Goal: Information Seeking & Learning: Learn about a topic

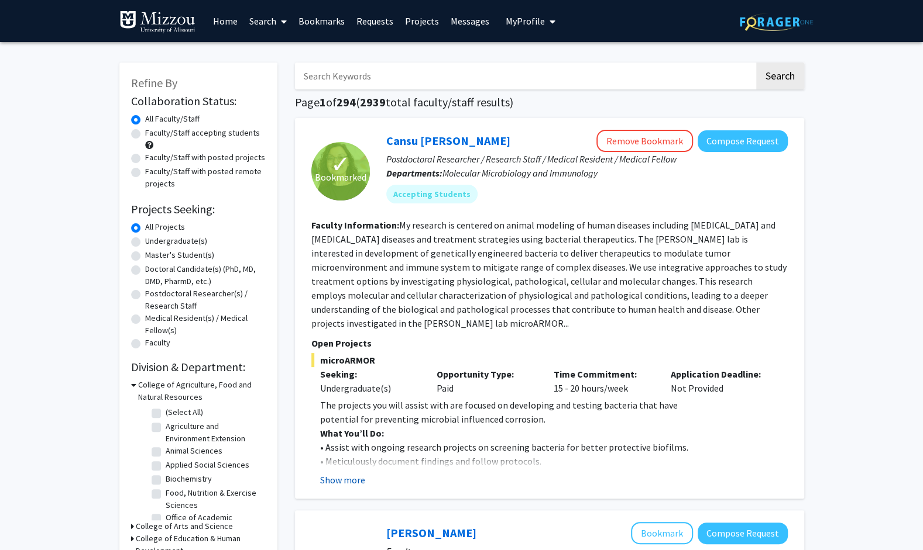
click at [353, 479] on button "Show more" at bounding box center [342, 480] width 45 height 14
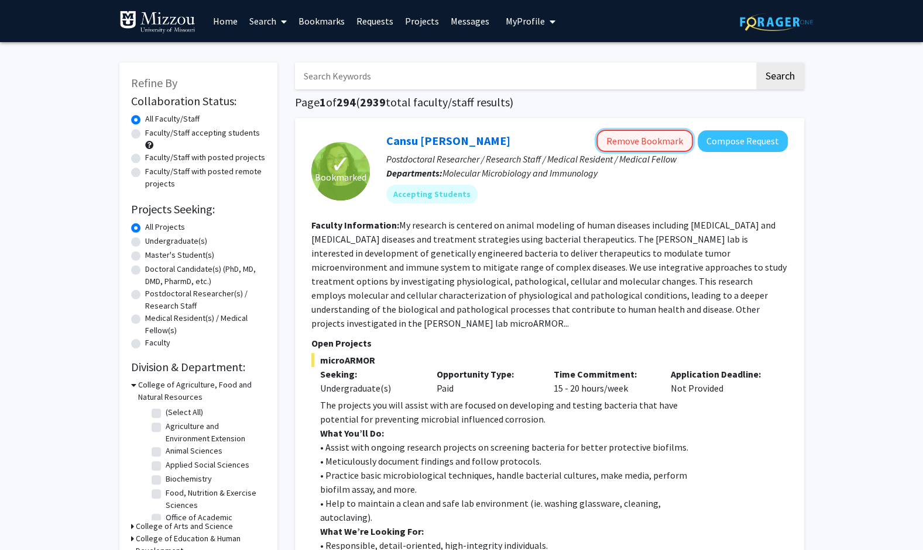
click at [667, 147] on button "Remove Bookmark" at bounding box center [644, 141] width 97 height 22
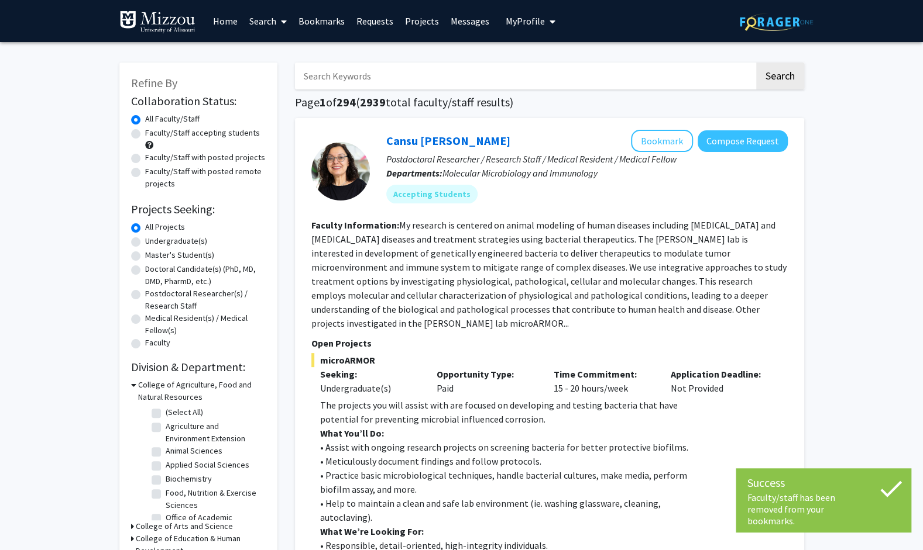
click at [339, 22] on link "Bookmarks" at bounding box center [321, 21] width 58 height 41
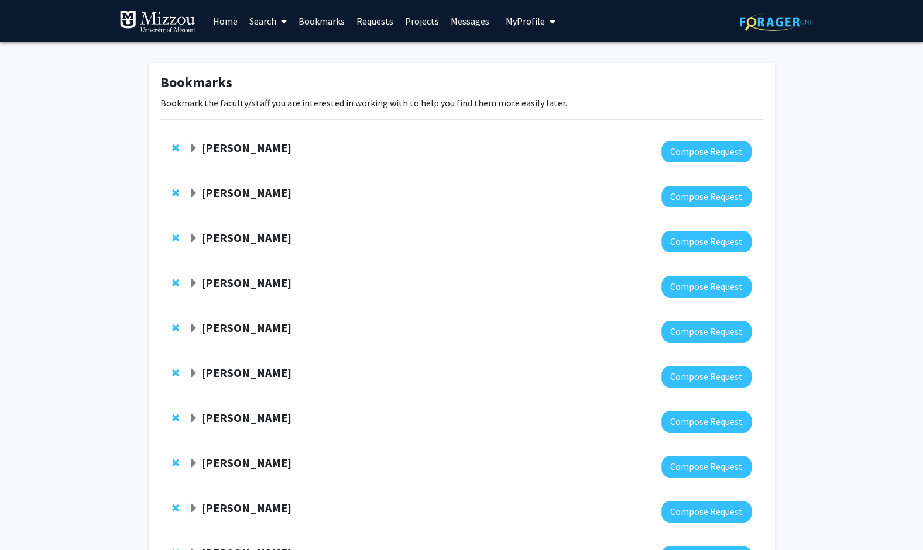
click at [331, 20] on link "Bookmarks" at bounding box center [321, 21] width 58 height 41
click at [232, 21] on link "Home" at bounding box center [225, 21] width 36 height 41
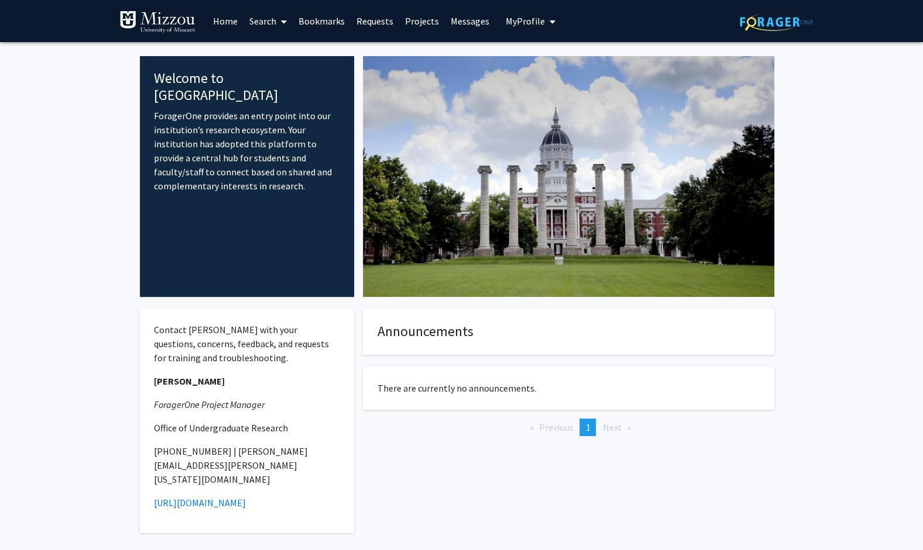
click at [386, 22] on link "Requests" at bounding box center [374, 21] width 49 height 41
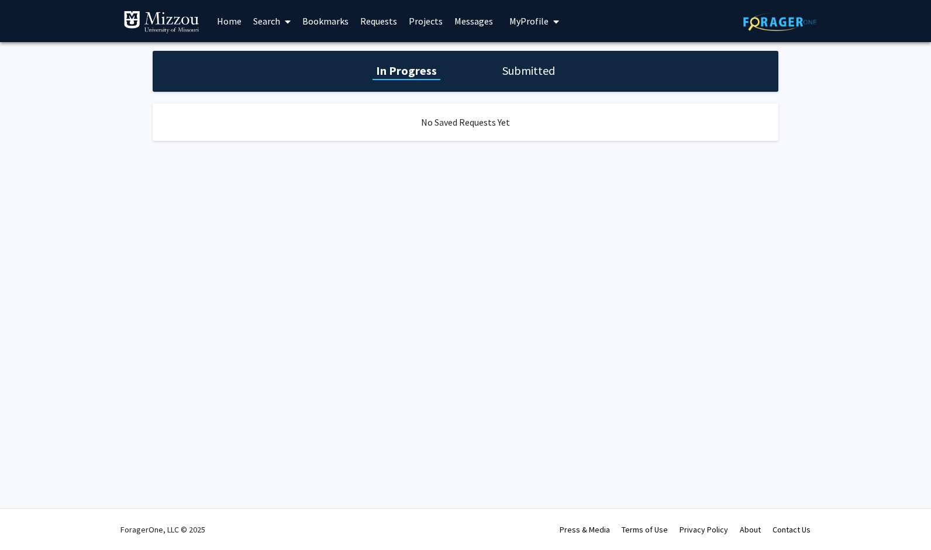
click at [432, 22] on link "Projects" at bounding box center [426, 21] width 46 height 41
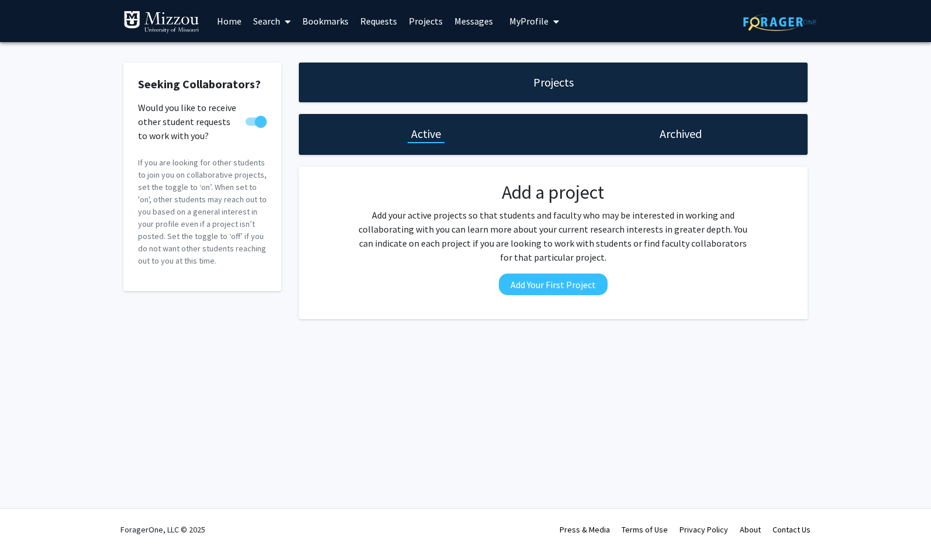
click at [307, 19] on link "Bookmarks" at bounding box center [326, 21] width 58 height 41
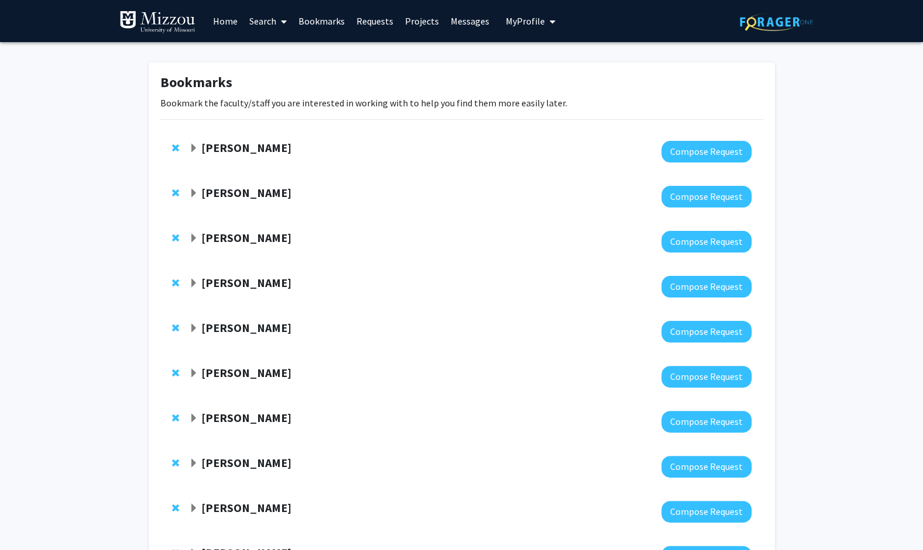
click at [264, 18] on link "Search" at bounding box center [267, 21] width 49 height 41
click at [295, 55] on span "Faculty/Staff" at bounding box center [286, 53] width 86 height 23
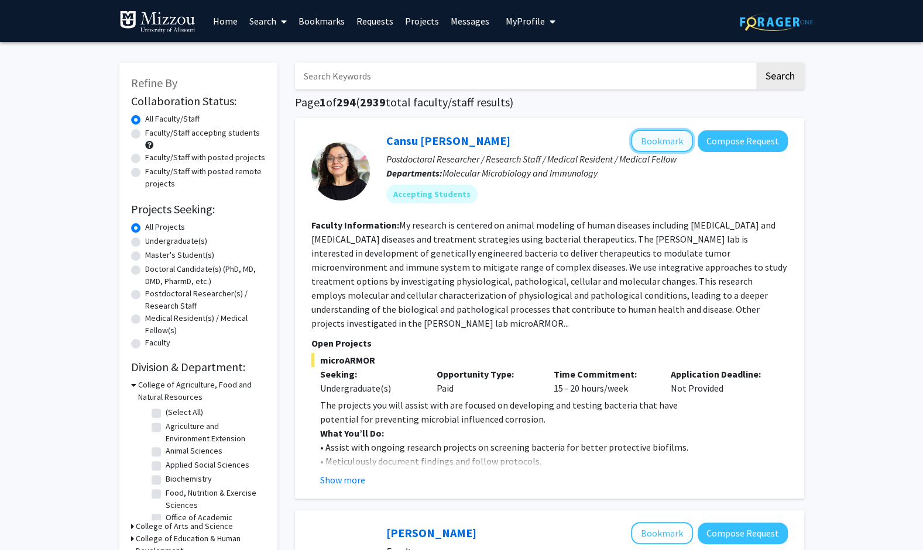
click at [661, 145] on button "Bookmark" at bounding box center [662, 141] width 62 height 22
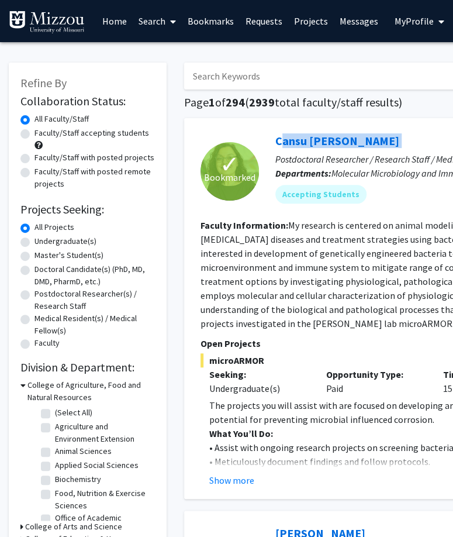
drag, startPoint x: 273, startPoint y: 142, endPoint x: 377, endPoint y: 144, distance: 104.2
copy div "Cansu Agca Remove Bookmark Compose Request"
click at [304, 259] on fg-read-more "My research is centered on animal modeling of human diseases including cancer a…" at bounding box center [438, 274] width 475 height 110
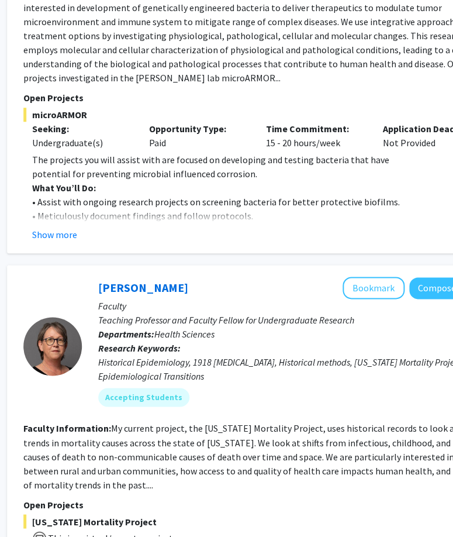
scroll to position [0, 177]
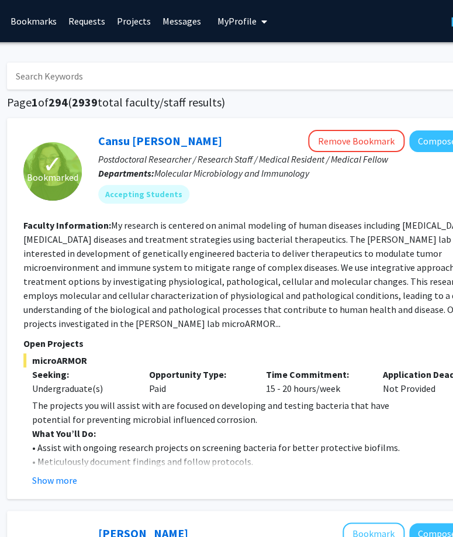
click at [49, 25] on link "Bookmarks" at bounding box center [34, 21] width 58 height 41
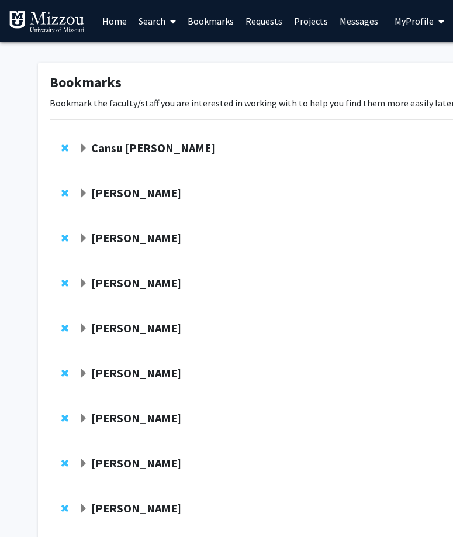
click at [82, 192] on span "Expand Peter Cornish Bookmark" at bounding box center [83, 193] width 9 height 9
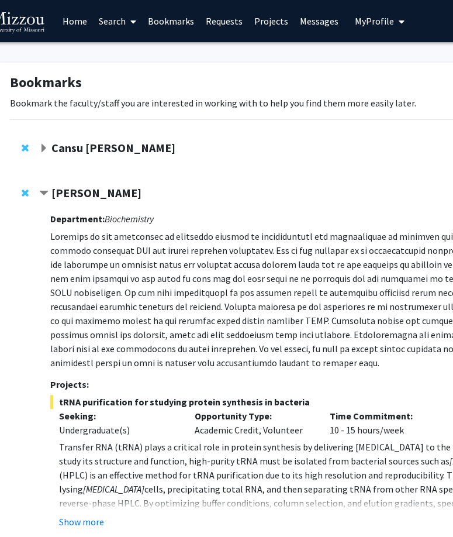
scroll to position [0, 41]
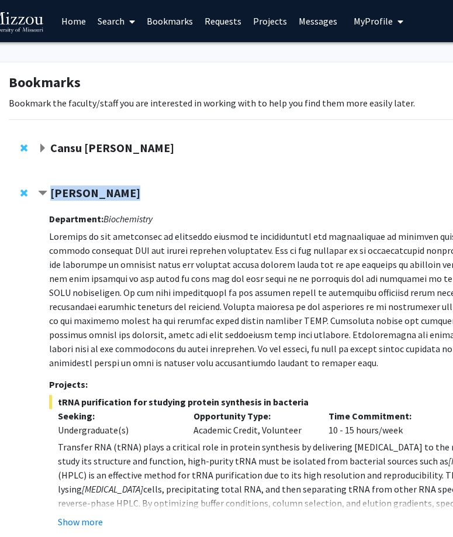
drag, startPoint x: 53, startPoint y: 195, endPoint x: 126, endPoint y: 191, distance: 73.8
click at [126, 191] on div "Peter Cornish" at bounding box center [164, 193] width 253 height 15
copy strong "Peter Cornish"
click at [263, 292] on p at bounding box center [324, 299] width 550 height 140
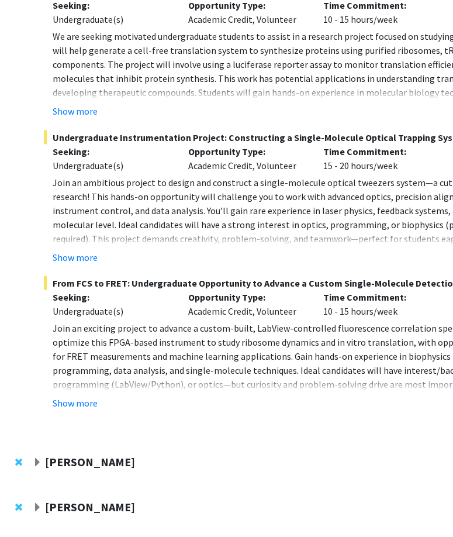
scroll to position [557, 46]
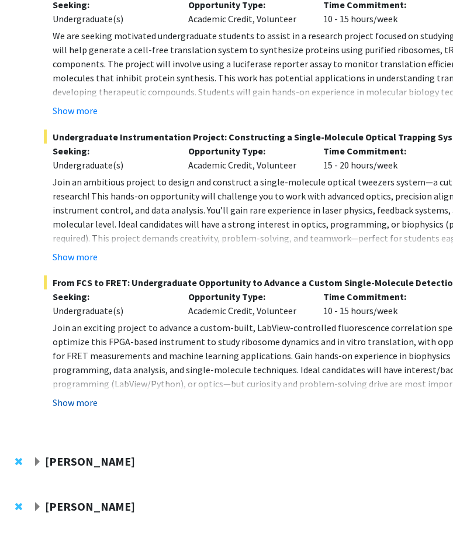
click at [82, 401] on button "Show more" at bounding box center [75, 402] width 45 height 14
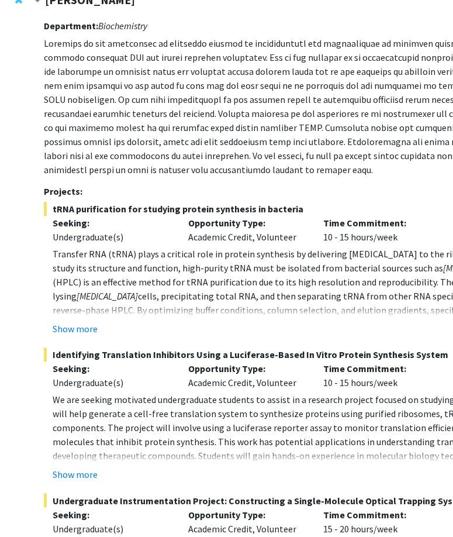
scroll to position [187, 46]
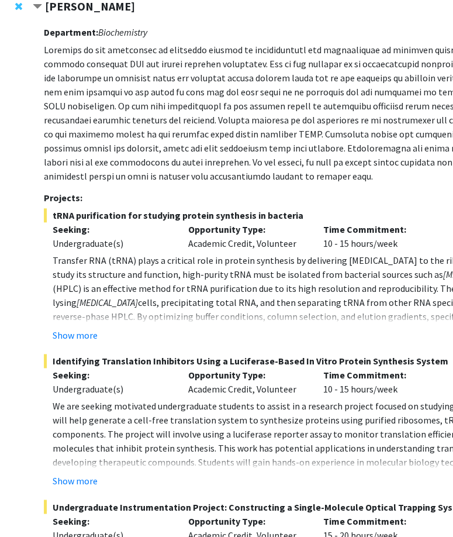
drag, startPoint x: 51, startPoint y: 214, endPoint x: 308, endPoint y: 206, distance: 256.3
click at [308, 206] on div "Department: Biochemistry Projects: tRNA purification for studying protein synth…" at bounding box center [319, 418] width 550 height 794
copy span "tRNA purification for studying protein synthesis in bacteria"
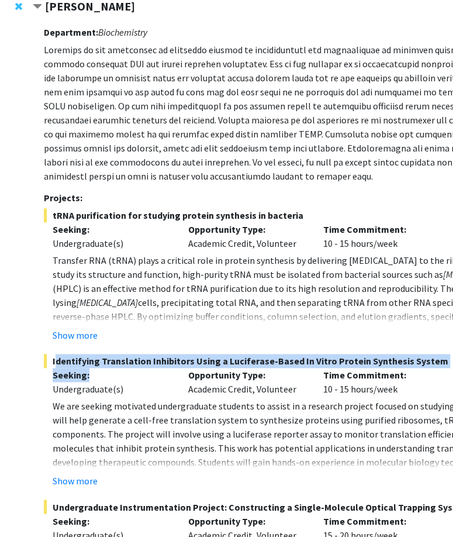
drag, startPoint x: 53, startPoint y: 361, endPoint x: 104, endPoint y: 371, distance: 52.5
click at [104, 371] on div "Identifying Translation Inhibitors Using a Luciferase-Based In Vitro Protein Sy…" at bounding box center [319, 421] width 550 height 134
copy div "Identifying Translation Inhibitors Using a Luciferase-Based In Vitro Protein Sy…"
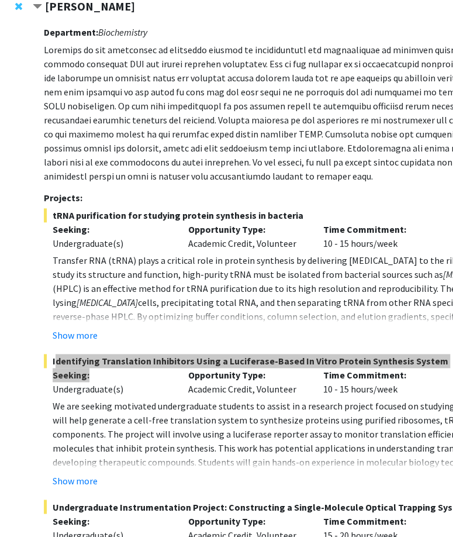
scroll to position [363, 46]
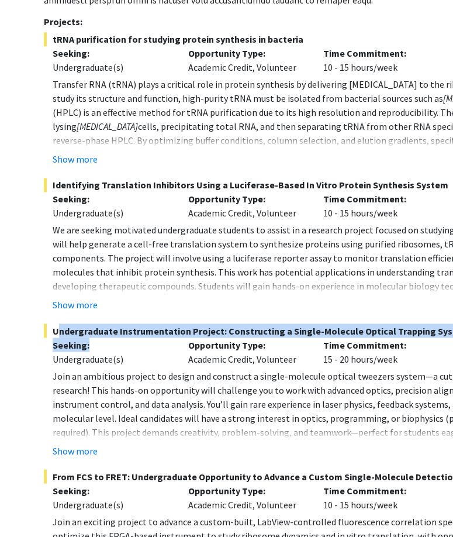
drag, startPoint x: 51, startPoint y: 329, endPoint x: 96, endPoint y: 345, distance: 47.0
click at [96, 345] on div "Undergraduate Instrumentation Project: Constructing a Single-Molecule Optical T…" at bounding box center [319, 390] width 550 height 134
copy div "Undergraduate Instrumentation Project: Constructing a Single-Molecule Optical T…"
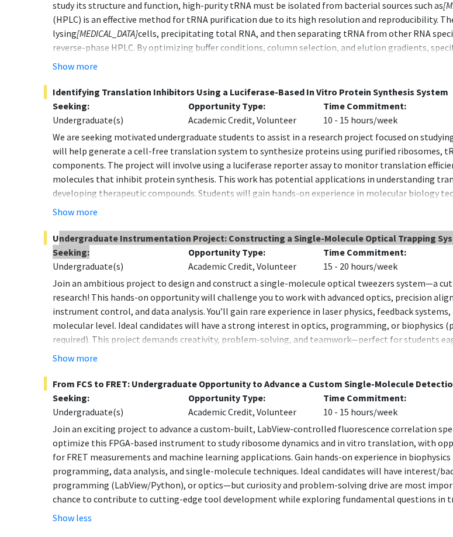
scroll to position [456, 46]
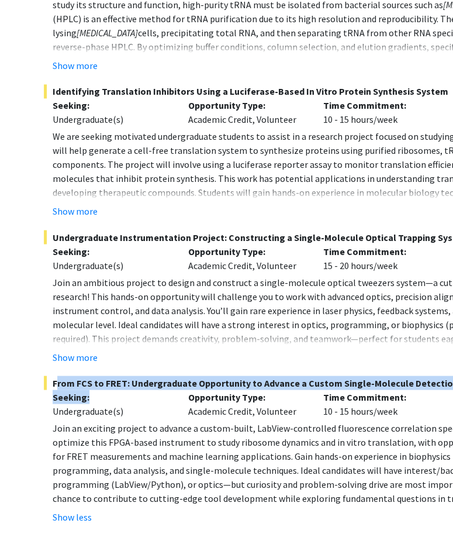
drag, startPoint x: 50, startPoint y: 381, endPoint x: 97, endPoint y: 391, distance: 48.5
click at [97, 391] on div "From FCS to FRET: Undergraduate Opportunity to Advance a Custom Single-Molecule…" at bounding box center [319, 450] width 550 height 148
copy div "From FCS to FRET: Undergraduate Opportunity to Advance a Custom Single-Molecule…"
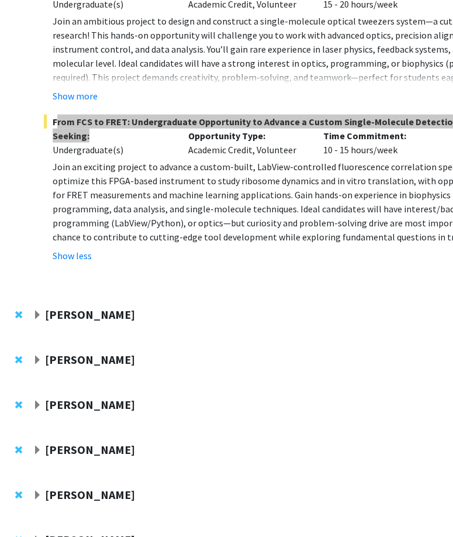
scroll to position [728, 46]
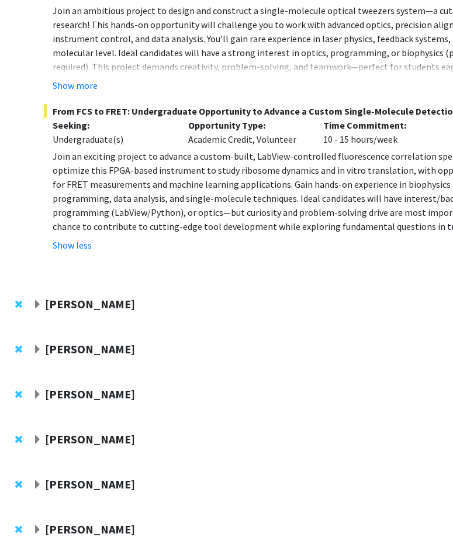
click at [140, 195] on span "Join an exciting project to advance a custom-built, LabView-controlled fluoresc…" at bounding box center [322, 191] width 539 height 82
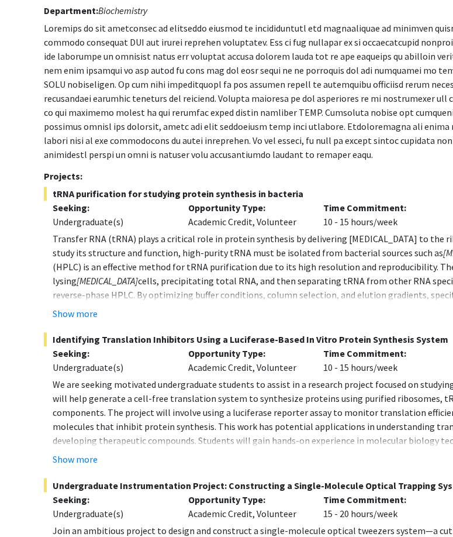
scroll to position [238, 42]
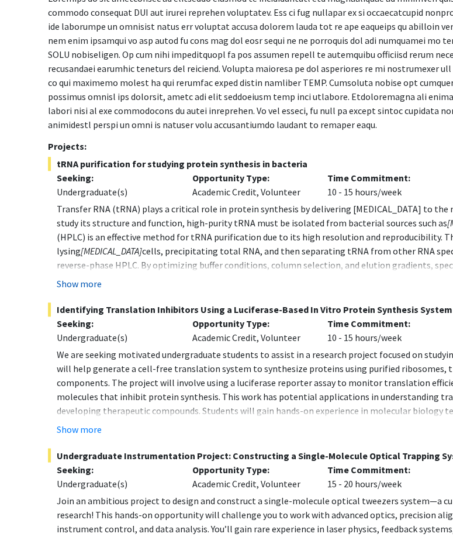
click at [97, 282] on button "Show more" at bounding box center [79, 284] width 45 height 14
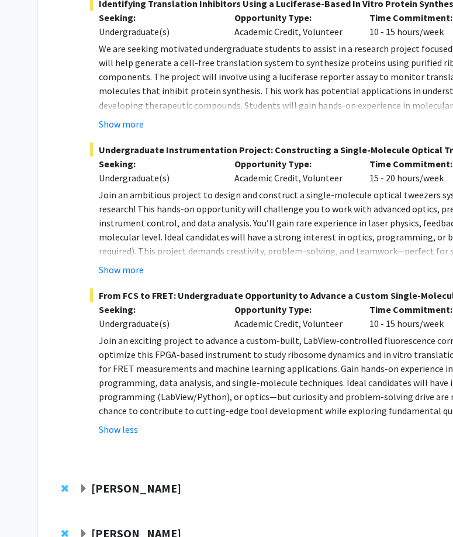
scroll to position [579, 0]
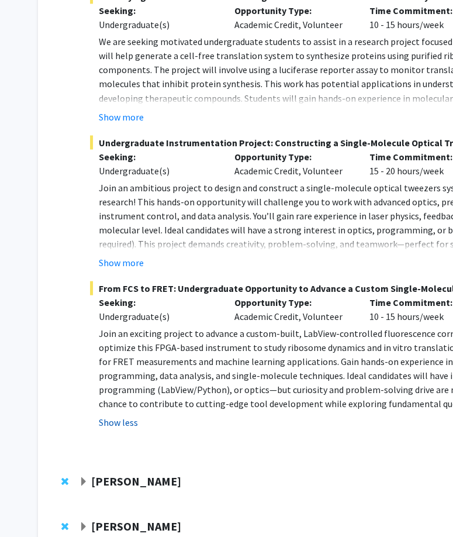
click at [132, 425] on button "Show less" at bounding box center [118, 422] width 39 height 14
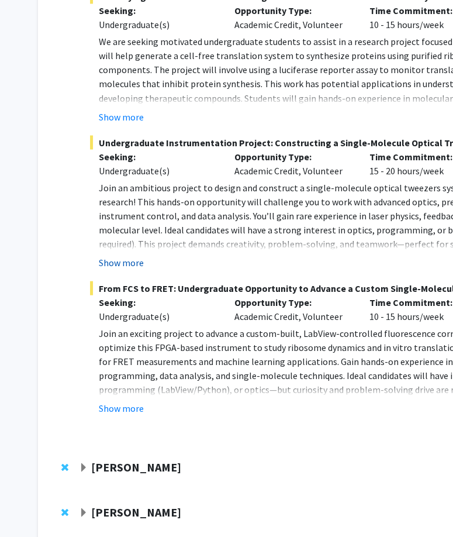
click at [129, 259] on button "Show more" at bounding box center [121, 262] width 45 height 14
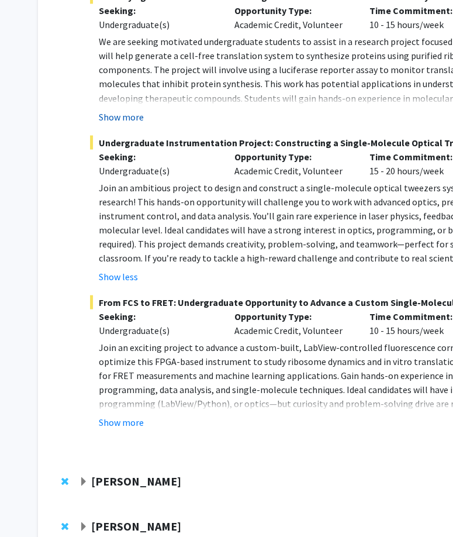
click at [128, 118] on button "Show more" at bounding box center [121, 116] width 45 height 14
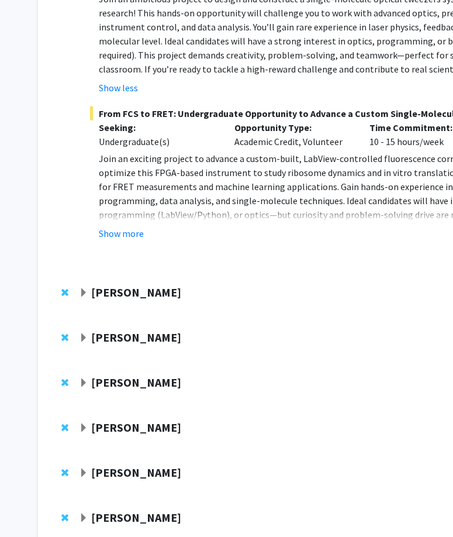
scroll to position [804, 0]
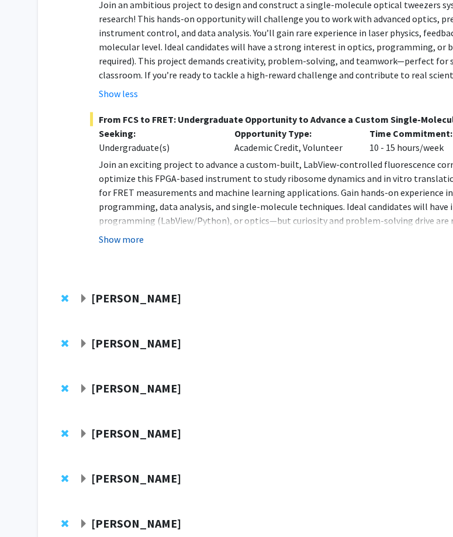
click at [128, 232] on button "Show more" at bounding box center [121, 239] width 45 height 14
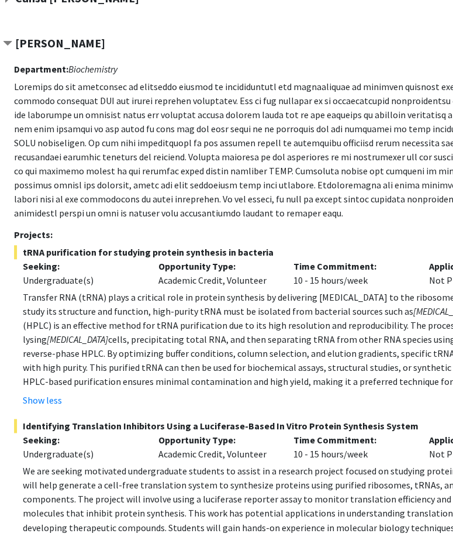
scroll to position [150, 76]
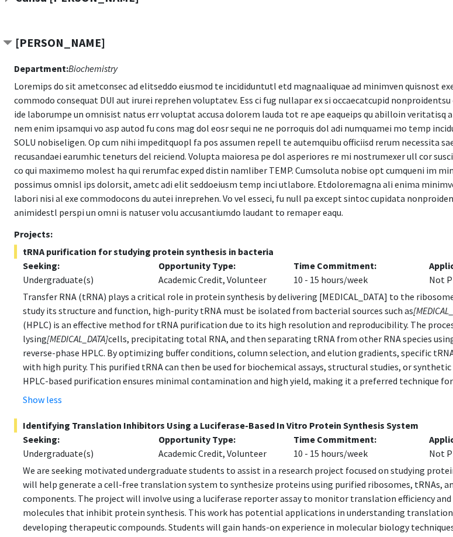
click at [228, 121] on p at bounding box center [289, 149] width 550 height 140
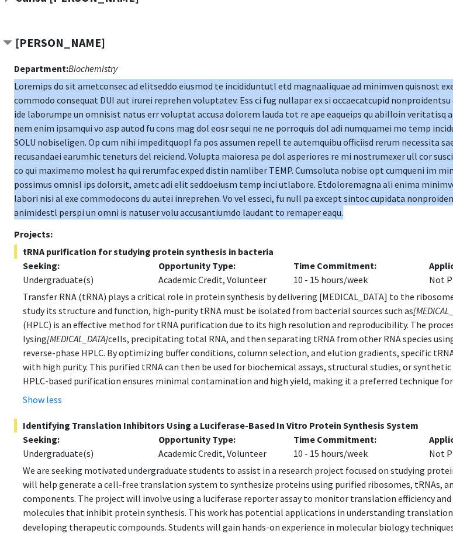
click at [228, 121] on p at bounding box center [289, 149] width 550 height 140
drag, startPoint x: 228, startPoint y: 121, endPoint x: 242, endPoint y: 178, distance: 59.0
click at [242, 178] on p at bounding box center [289, 149] width 550 height 140
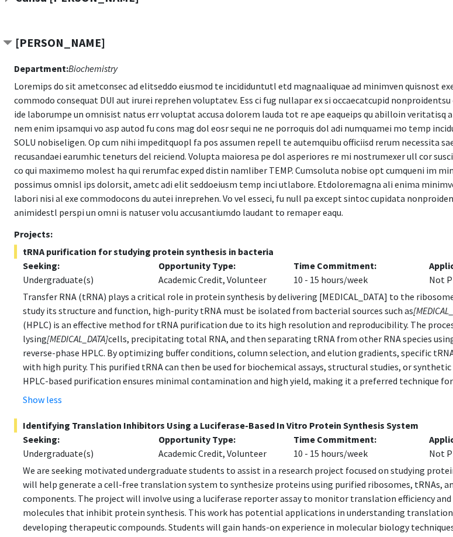
click at [228, 281] on div "Opportunity Type: Academic Credit, Volunteer" at bounding box center [217, 273] width 136 height 28
click at [13, 70] on div "Peter Cornish Compose Request Department: Biochemistry Projects: tRNA purificat…" at bounding box center [284, 486] width 562 height 900
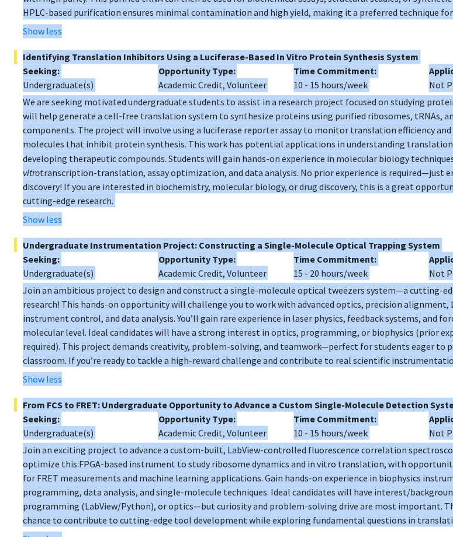
scroll to position [762, 76]
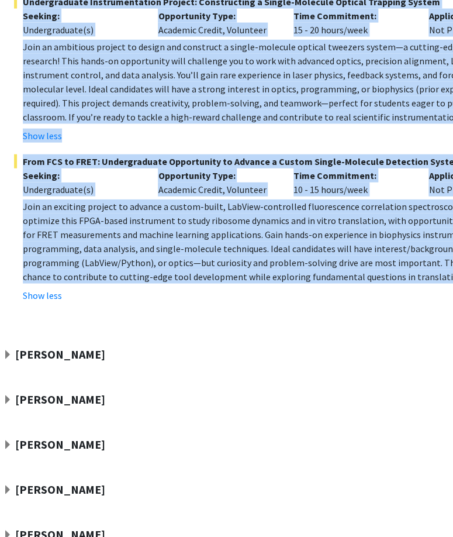
drag, startPoint x: 14, startPoint y: 44, endPoint x: 371, endPoint y: 261, distance: 418.0
copy div "Peter Cornish Compose Request Department: Biochemistry Research in our laborato…"
click at [164, 222] on span "Join an exciting project to advance a custom-built, LabView-controlled fluoresc…" at bounding box center [292, 242] width 539 height 82
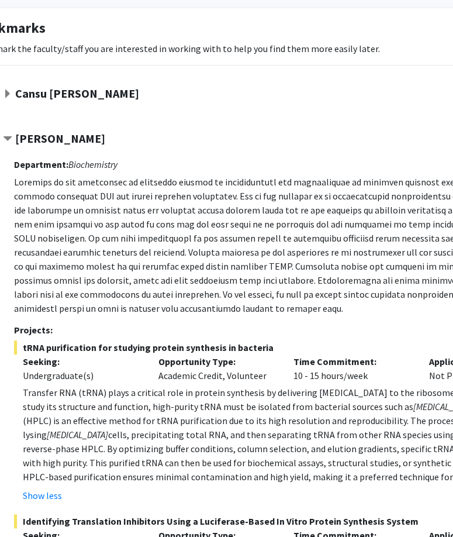
scroll to position [0, 76]
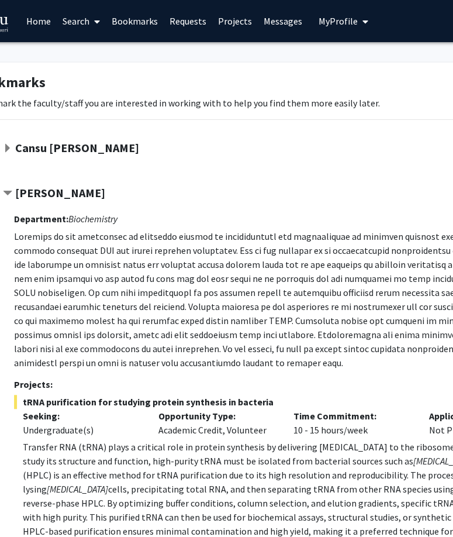
click at [8, 192] on span "Contract Peter Cornish Bookmark" at bounding box center [7, 193] width 9 height 9
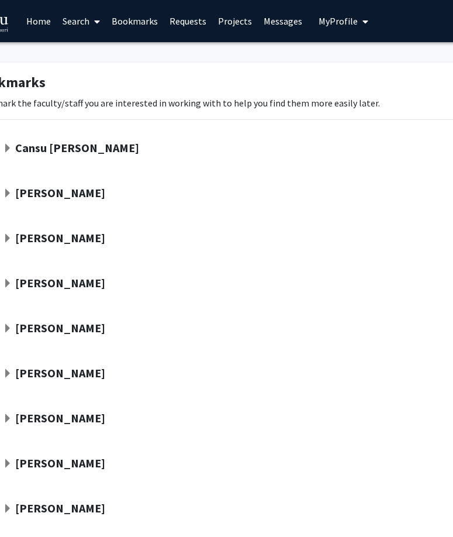
click at [5, 234] on span "Expand Bill Folk Bookmark" at bounding box center [7, 238] width 9 height 9
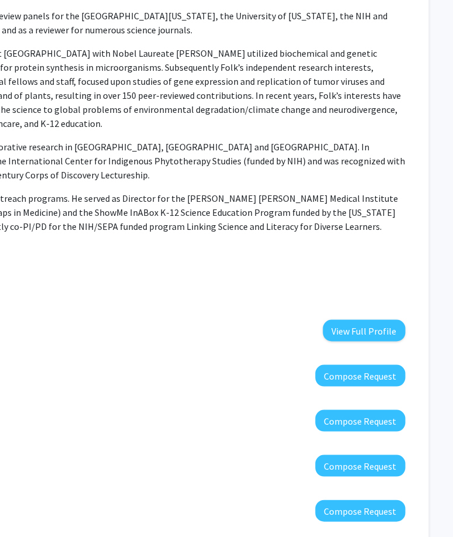
scroll to position [359, 235]
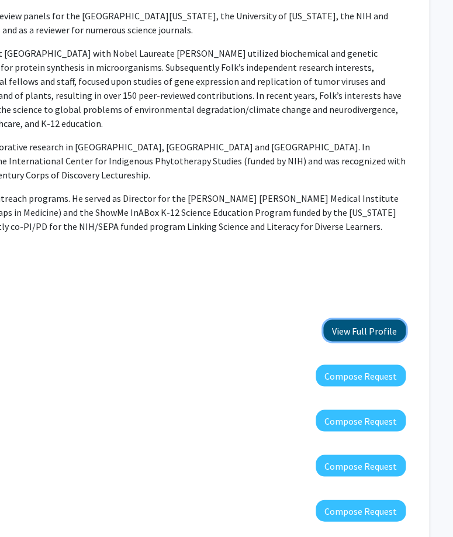
click at [359, 339] on button "View Full Profile" at bounding box center [364, 330] width 82 height 22
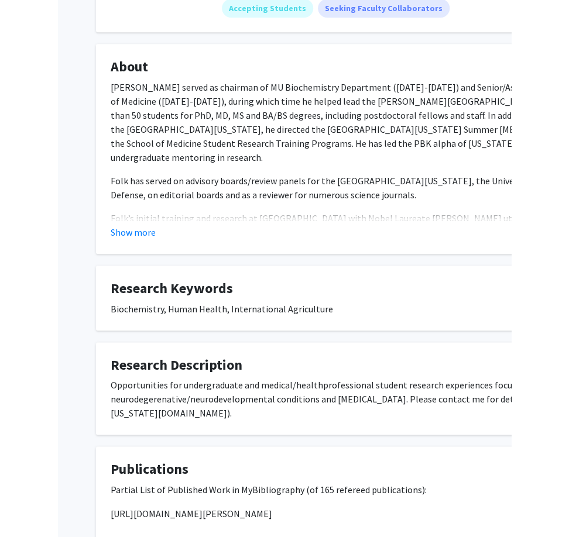
scroll to position [241, 0]
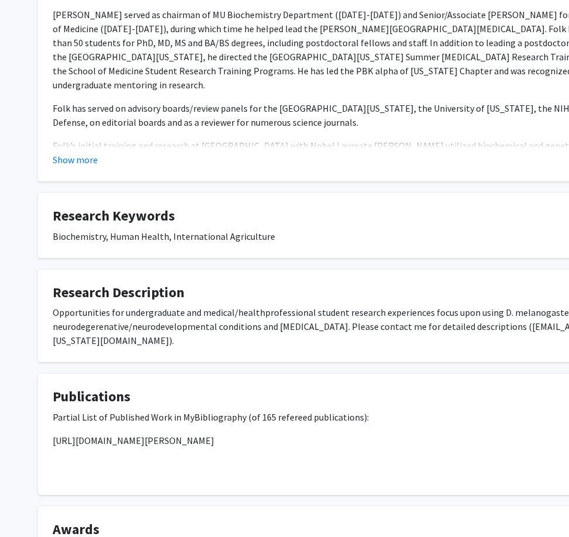
click at [376, 374] on fg-card "Publications Partial List of Published Work in MyBibliography (of 165 refereed …" at bounding box center [351, 434] width 626 height 121
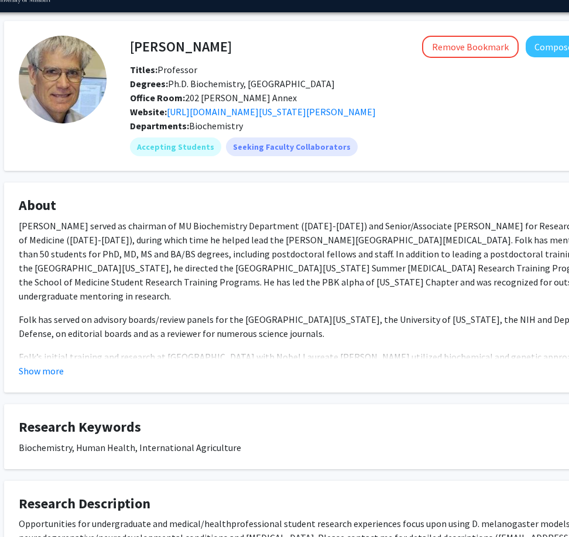
scroll to position [30, 33]
click at [53, 366] on button "Show more" at bounding box center [41, 371] width 45 height 14
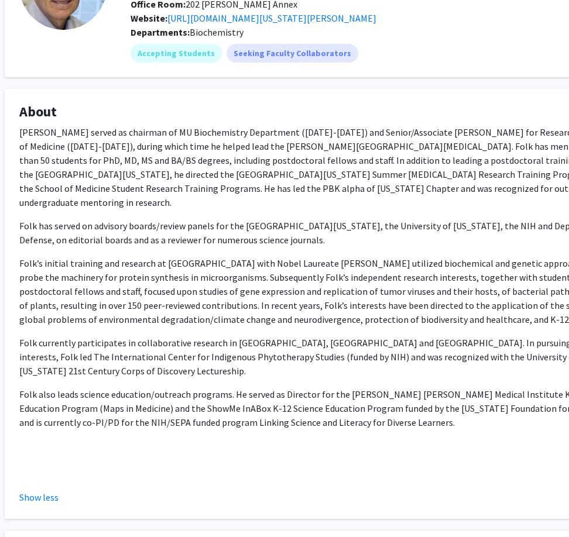
scroll to position [124, 33]
click at [316, 316] on div "Bill Folk served as chairman of MU Biochemistry Department (1989-2000) and Seni…" at bounding box center [317, 300] width 597 height 351
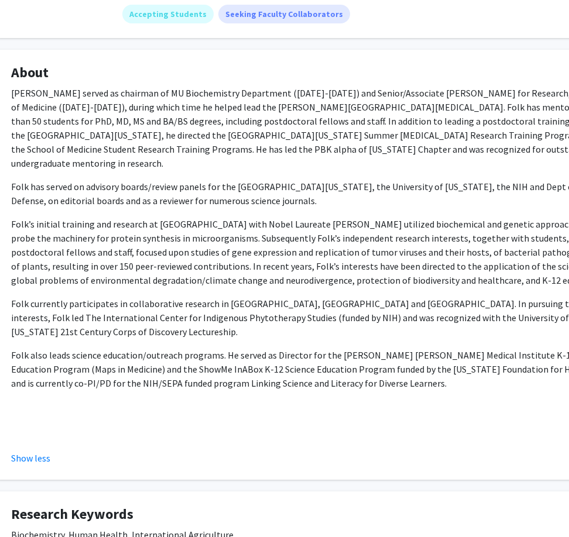
scroll to position [163, 43]
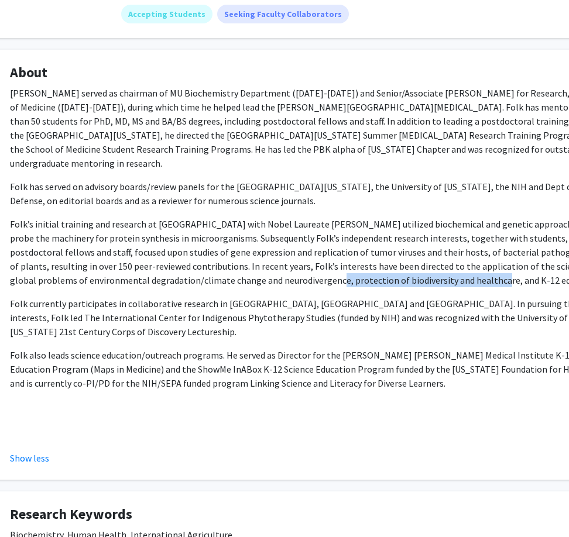
drag, startPoint x: 206, startPoint y: 266, endPoint x: 367, endPoint y: 269, distance: 161.5
click at [367, 269] on p "Folk’s initial training and research at [GEOGRAPHIC_DATA] with Nobel Laureate […" at bounding box center [308, 252] width 597 height 70
copy p "protection of biodiversity and healthcare"
click at [367, 357] on p "Folk also leads science education/outreach programs. He served as Director for …" at bounding box center [308, 369] width 597 height 42
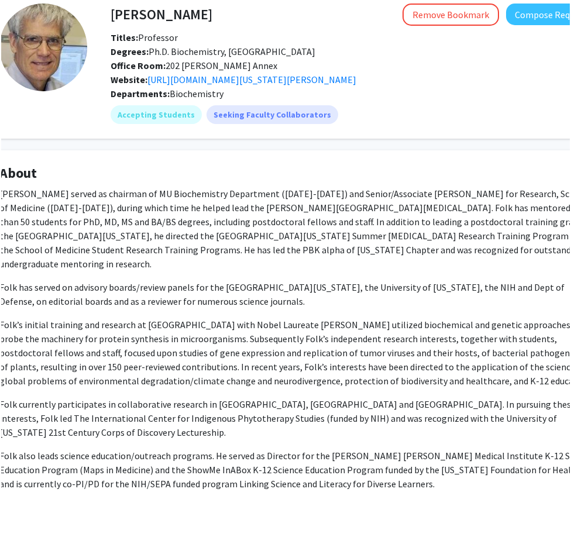
scroll to position [62, 49]
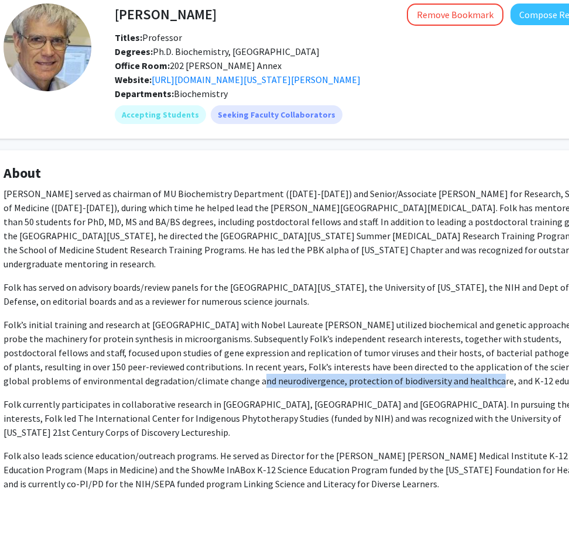
drag, startPoint x: 130, startPoint y: 365, endPoint x: 362, endPoint y: 370, distance: 231.7
click at [362, 370] on p "Folk’s initial training and research at [GEOGRAPHIC_DATA] with Nobel Laureate […" at bounding box center [302, 353] width 597 height 70
copy p "neurodivergence, protection of biodiversity and healthcare"
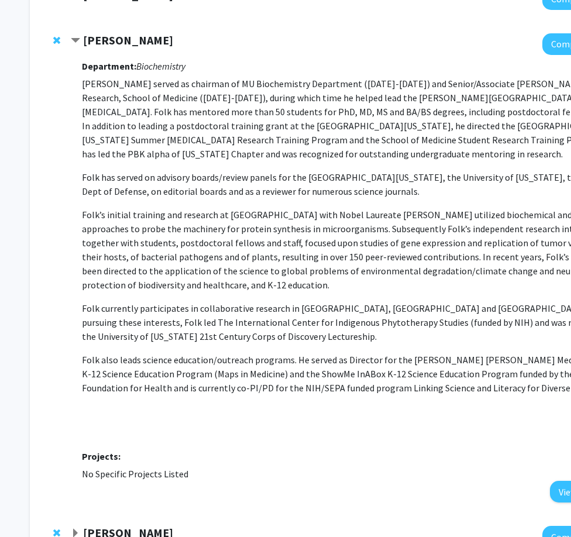
scroll to position [198, 8]
click at [75, 39] on span "Contract Bill Folk Bookmark" at bounding box center [75, 40] width 9 height 9
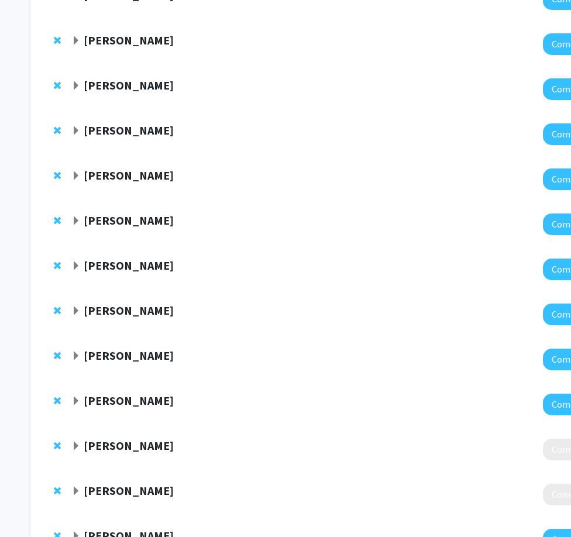
click at [73, 85] on span "Expand Xiao Heng Bookmark" at bounding box center [75, 85] width 9 height 9
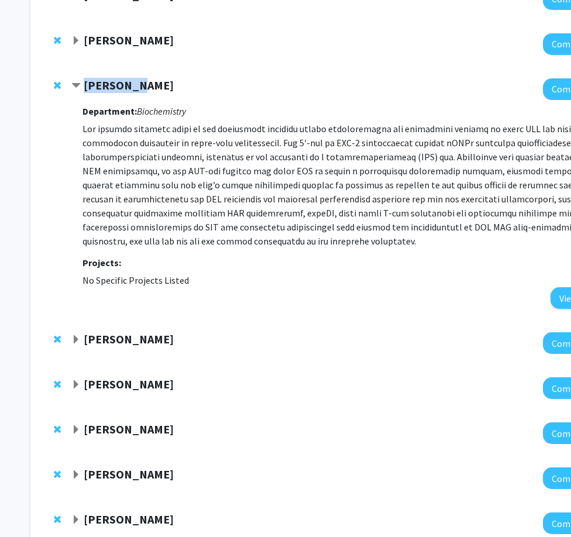
drag, startPoint x: 80, startPoint y: 87, endPoint x: 144, endPoint y: 92, distance: 63.9
click at [144, 92] on div "[PERSON_NAME]" at bounding box center [197, 85] width 253 height 15
copy div "[PERSON_NAME]"
drag, startPoint x: 88, startPoint y: 356, endPoint x: 148, endPoint y: 341, distance: 62.1
click at [148, 341] on div "[PERSON_NAME] Compose Request" at bounding box center [343, 343] width 603 height 45
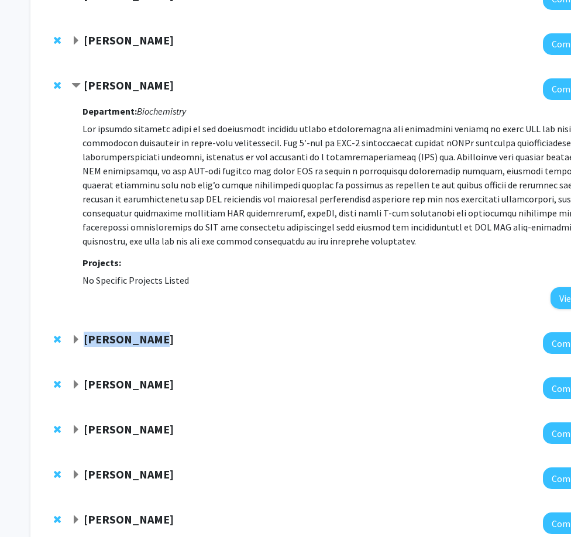
copy div "[PERSON_NAME]"
click at [70, 343] on div "[PERSON_NAME] Compose Request" at bounding box center [343, 343] width 603 height 45
click at [73, 341] on span "Expand Yujiang Fang Bookmark" at bounding box center [75, 339] width 9 height 9
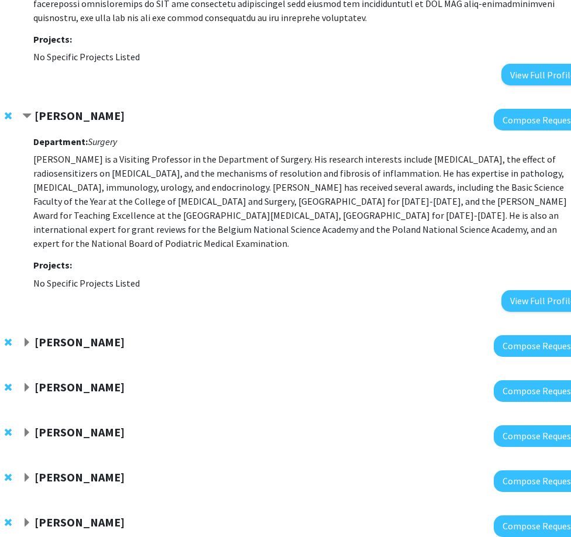
scroll to position [421, 57]
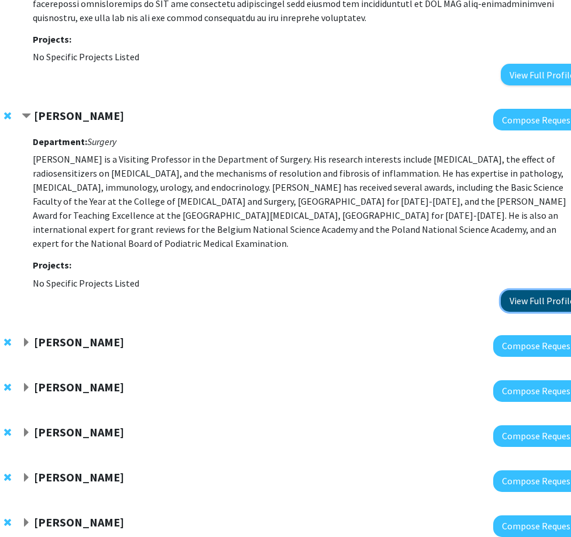
click at [539, 290] on button "View Full Profile" at bounding box center [542, 301] width 82 height 22
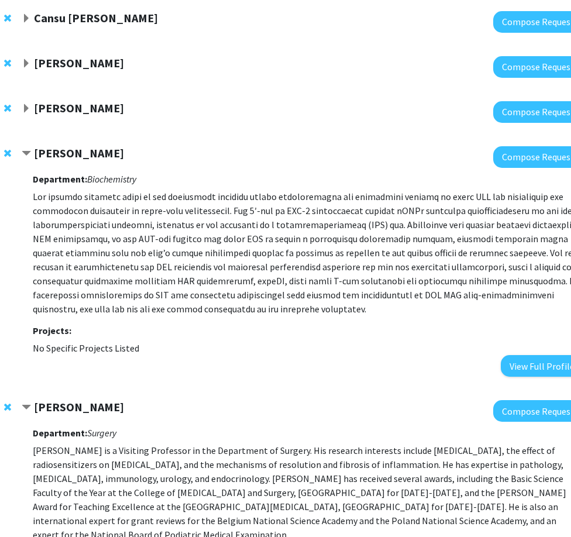
scroll to position [129, 57]
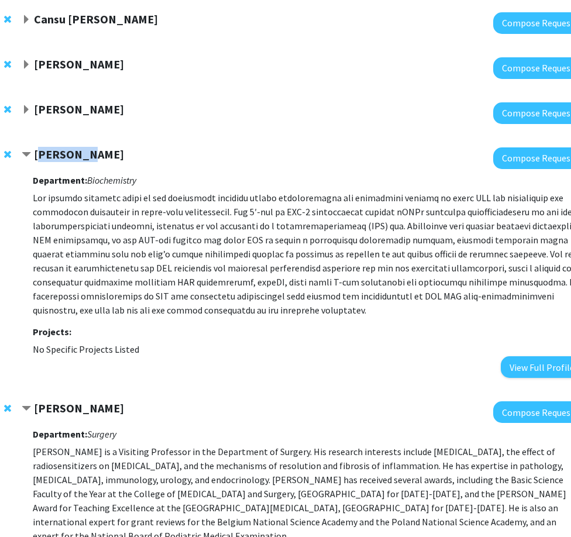
drag, startPoint x: 37, startPoint y: 161, endPoint x: 102, endPoint y: 161, distance: 64.3
click at [102, 161] on div "[PERSON_NAME]" at bounding box center [148, 154] width 253 height 15
drag, startPoint x: 102, startPoint y: 161, endPoint x: 95, endPoint y: 166, distance: 8.1
click at [97, 166] on div at bounding box center [303, 158] width 562 height 22
drag, startPoint x: 89, startPoint y: 167, endPoint x: 39, endPoint y: 161, distance: 50.6
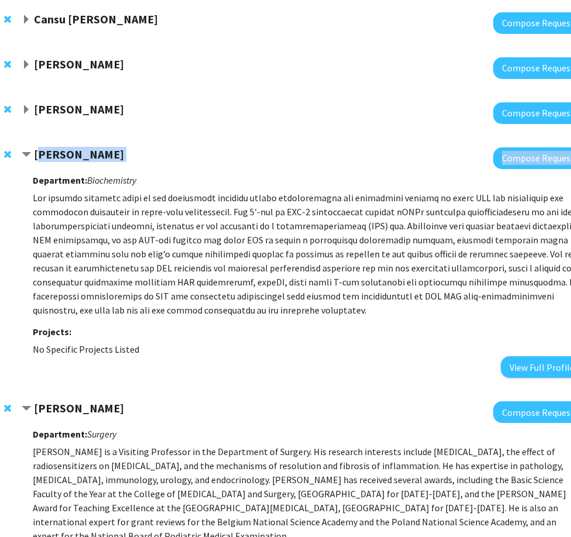
click at [39, 161] on div "[PERSON_NAME] Compose Request Department: Biochemistry Projects: No Specific Pr…" at bounding box center [303, 262] width 562 height 230
click at [38, 165] on div at bounding box center [303, 158] width 562 height 22
click at [36, 164] on div at bounding box center [303, 158] width 562 height 22
drag, startPoint x: 36, startPoint y: 160, endPoint x: 89, endPoint y: 161, distance: 53.2
click at [89, 161] on div "Xiao Heng" at bounding box center [148, 154] width 253 height 15
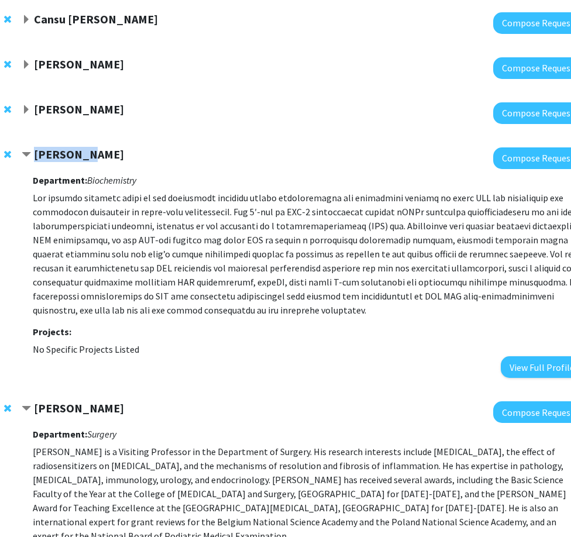
copy strong "Xiao Heng"
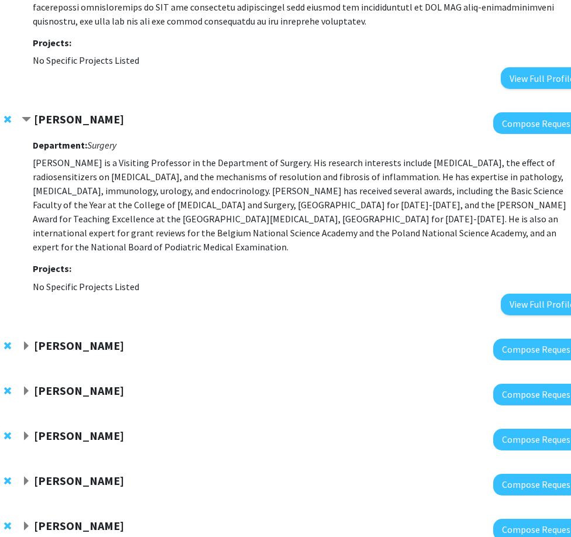
scroll to position [421, 57]
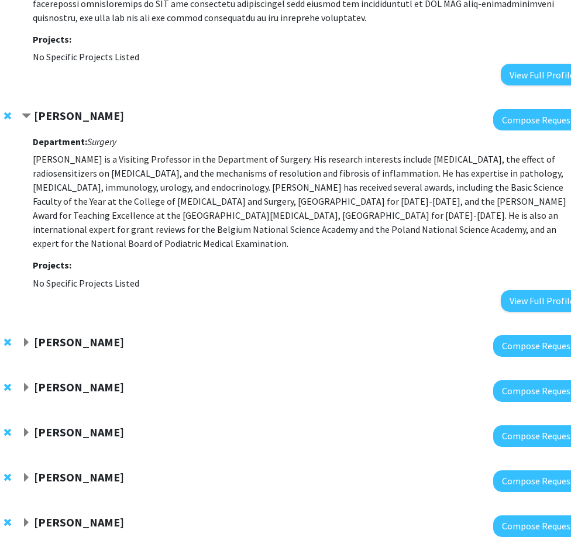
click at [23, 338] on span "Expand Michael Chapman Bookmark" at bounding box center [26, 342] width 9 height 9
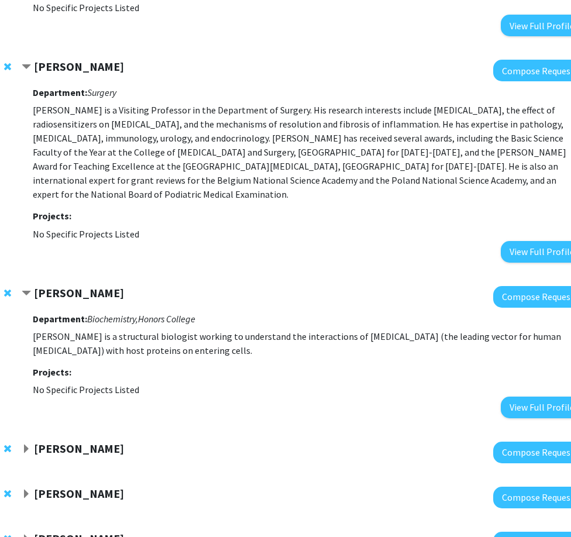
scroll to position [538, 57]
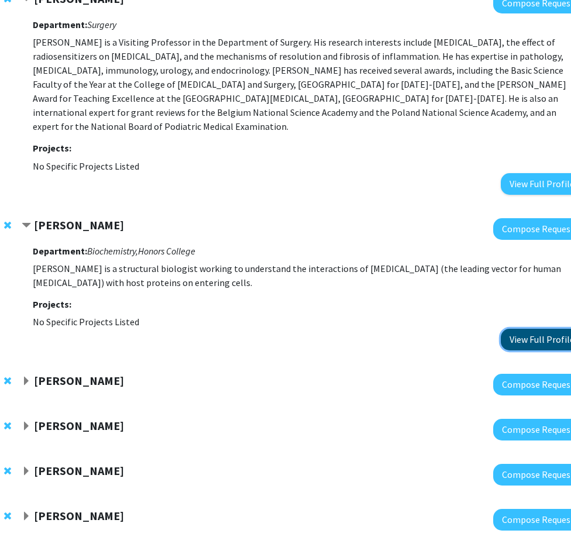
click at [530, 329] on button "View Full Profile" at bounding box center [542, 340] width 82 height 22
click at [524, 329] on button "View Full Profile" at bounding box center [542, 340] width 82 height 22
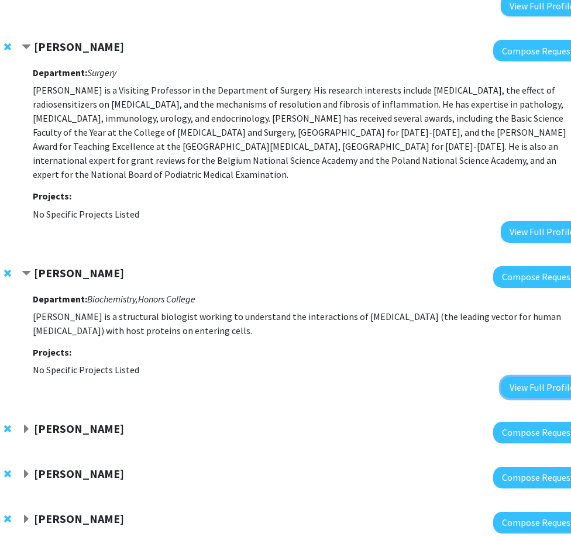
scroll to position [480, 57]
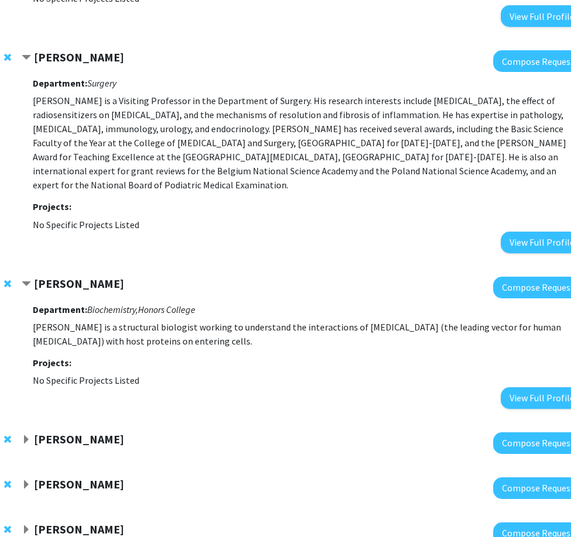
click at [414, 137] on p "Yujiang Fang is a Visiting Professor in the Department of Surgery. His research…" at bounding box center [308, 143] width 550 height 98
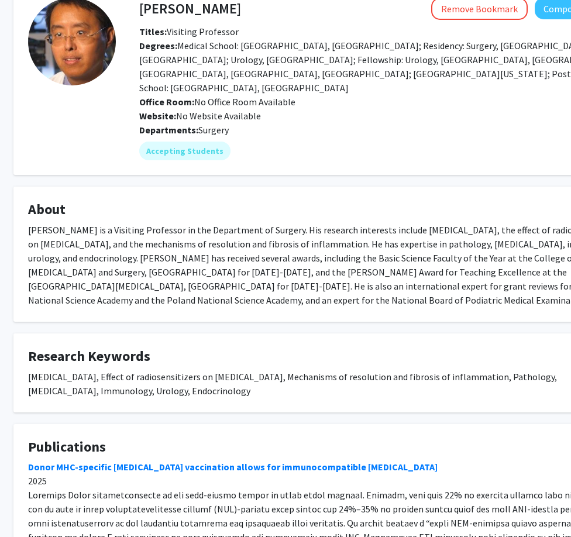
scroll to position [68, 25]
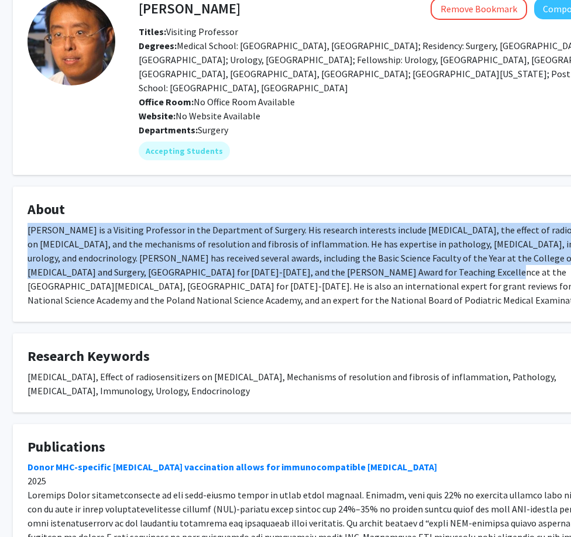
drag, startPoint x: 29, startPoint y: 215, endPoint x: 347, endPoint y: 252, distance: 320.4
click at [347, 252] on div "[PERSON_NAME] is a Visiting Professor in the Department of Surgery. His researc…" at bounding box center [325, 265] width 597 height 84
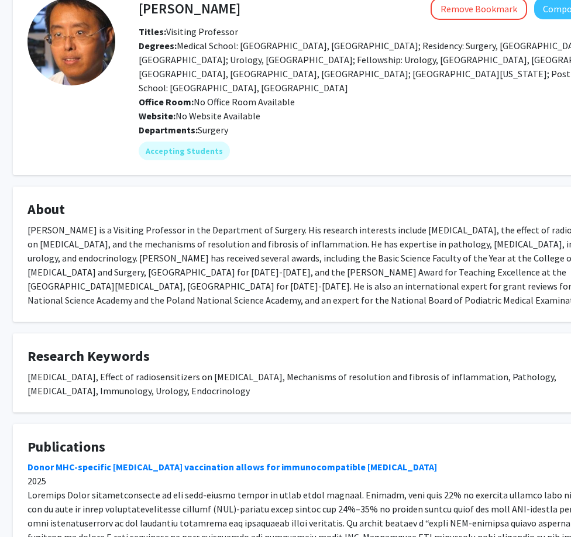
drag, startPoint x: 347, startPoint y: 252, endPoint x: 267, endPoint y: 306, distance: 96.5
click at [267, 306] on fg-card "About [PERSON_NAME] is a Visiting Professor in the Department of Surgery. His r…" at bounding box center [326, 254] width 626 height 135
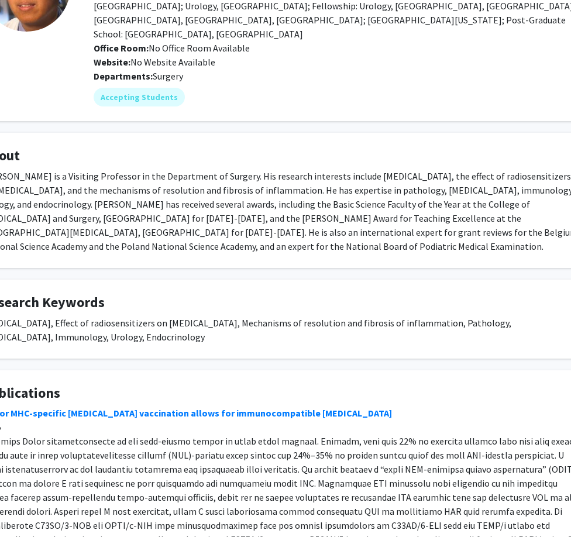
scroll to position [122, 50]
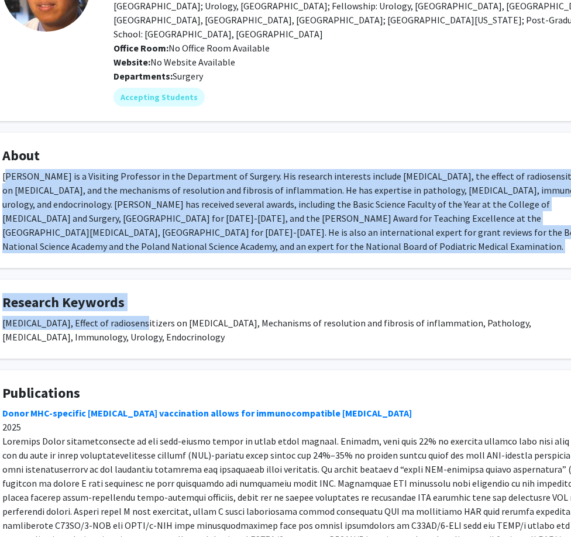
drag, startPoint x: 5, startPoint y: 161, endPoint x: 144, endPoint y: 304, distance: 199.8
click at [144, 304] on div "Yujiang Fang Remove Bookmark Compose Request Titles: Visiting Professor Degrees…" at bounding box center [300, 254] width 643 height 650
drag, startPoint x: 144, startPoint y: 304, endPoint x: 35, endPoint y: 173, distance: 170.8
click at [35, 173] on div "Yujiang Fang is a Visiting Professor in the Department of Surgery. His research…" at bounding box center [300, 211] width 597 height 84
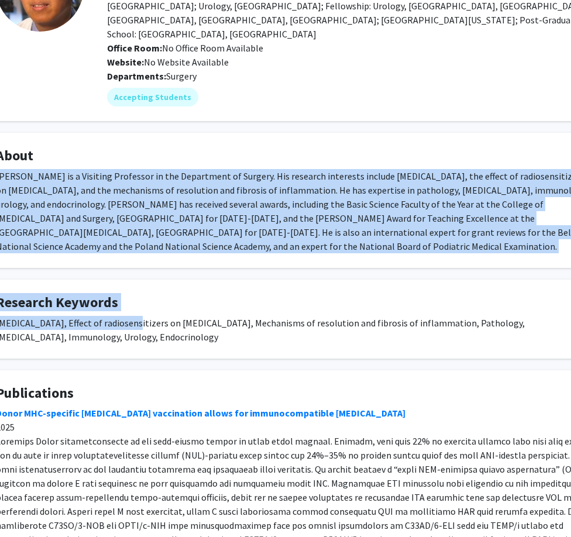
scroll to position [122, 57]
click at [110, 187] on div "Yujiang Fang is a Visiting Professor in the Department of Surgery. His research…" at bounding box center [293, 211] width 597 height 84
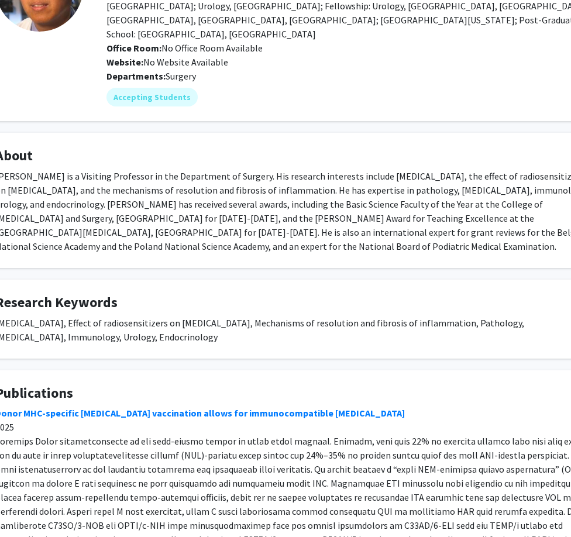
scroll to position [122, 4]
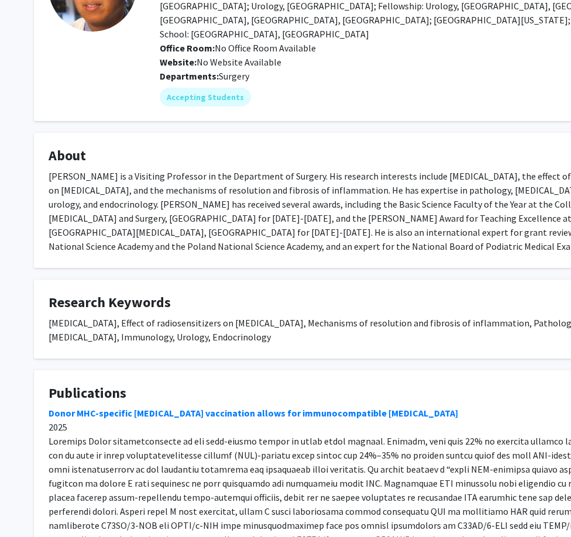
drag, startPoint x: 50, startPoint y: 140, endPoint x: 211, endPoint y: 332, distance: 249.9
click at [211, 332] on div "Yujiang Fang Remove Bookmark Compose Request Titles: Visiting Professor Degrees…" at bounding box center [346, 254] width 643 height 650
copy div "About Yujiang Fang is a Visiting Professor in the Department of Surgery. His re…"
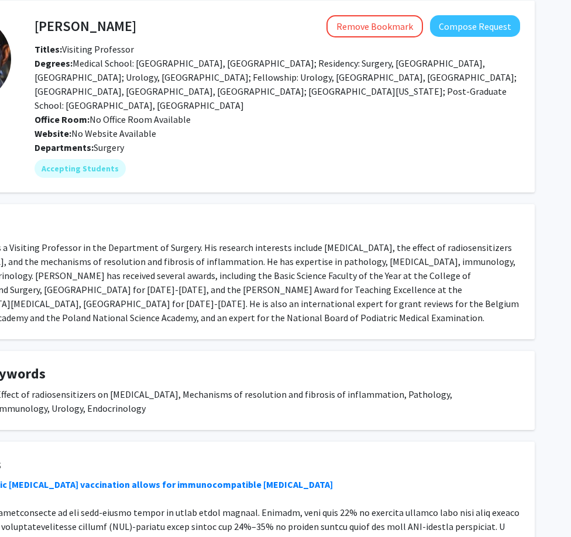
scroll to position [39, 129]
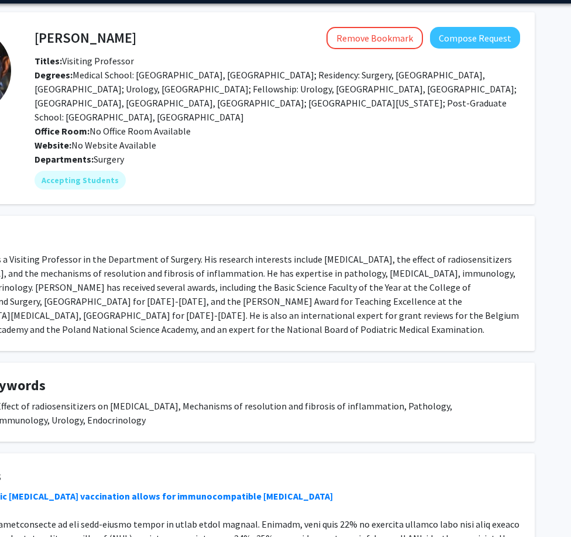
click at [56, 36] on h4 "Yujiang Fang" at bounding box center [86, 38] width 102 height 22
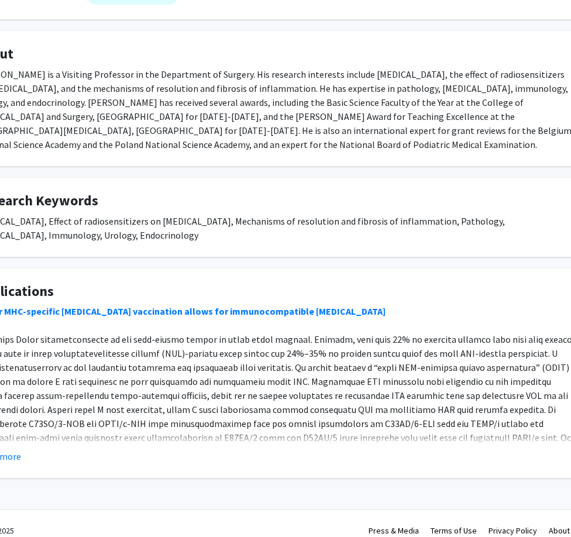
scroll to position [0, 77]
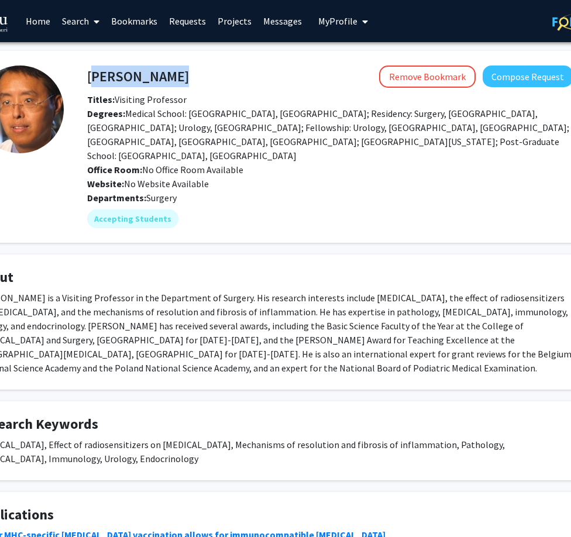
copy h4 "Yujiang Fang"
click at [161, 291] on div "Yujiang Fang is a Visiting Professor in the Department of Surgery. His research…" at bounding box center [274, 333] width 597 height 84
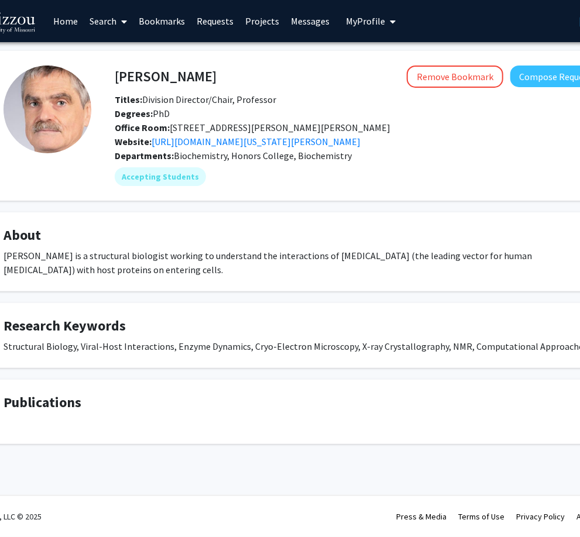
scroll to position [0, 122]
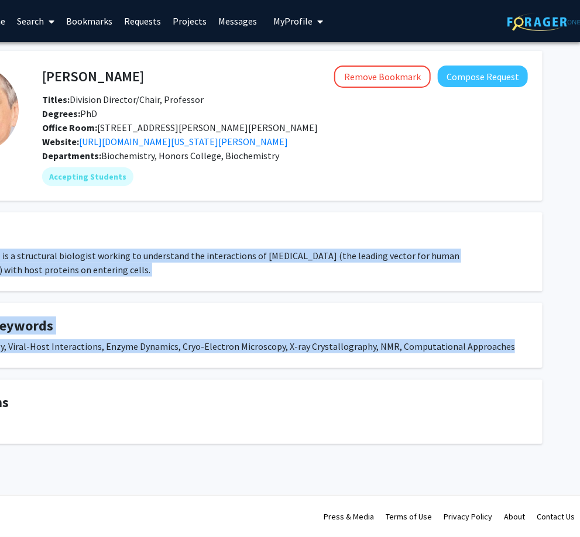
drag, startPoint x: 4, startPoint y: 233, endPoint x: 489, endPoint y: 342, distance: 497.0
click at [489, 342] on div "[PERSON_NAME] Remove Bookmark Compose Request Titles: Division Director/Chair, …" at bounding box center [229, 247] width 643 height 393
copy div "About [PERSON_NAME] is a structural biologist working to understand the interac…"
click at [266, 299] on div "[PERSON_NAME] Remove Bookmark Compose Request Titles: Division Director/Chair, …" at bounding box center [229, 247] width 643 height 393
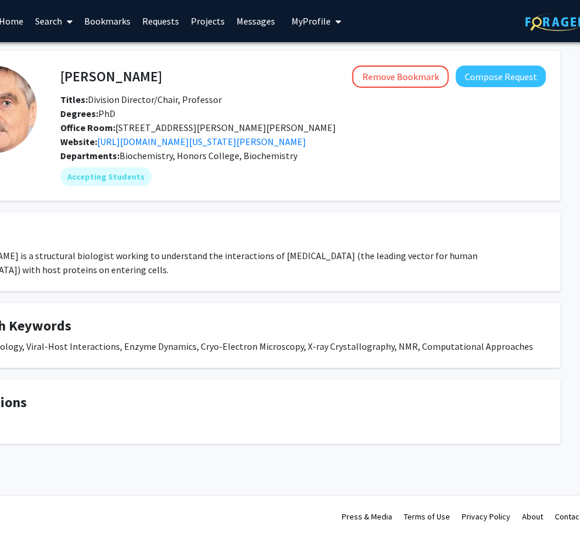
scroll to position [0, 101]
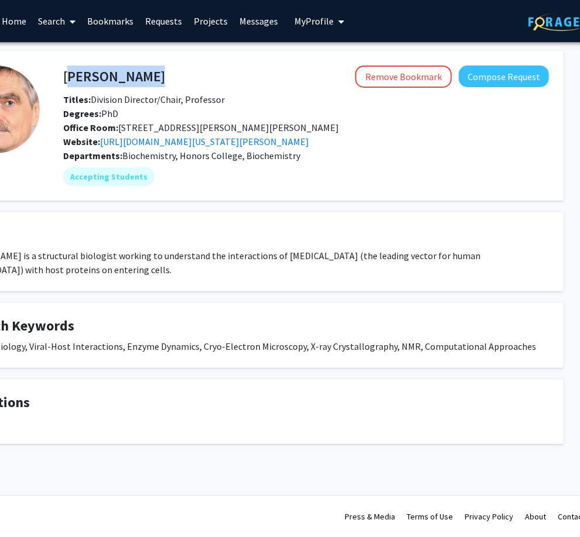
drag, startPoint x: 65, startPoint y: 77, endPoint x: 184, endPoint y: 75, distance: 119.4
click at [184, 75] on div "[PERSON_NAME] Remove Bookmark Compose Request" at bounding box center [305, 77] width 503 height 22
copy h4 "[PERSON_NAME]"
